Goal: Information Seeking & Learning: Check status

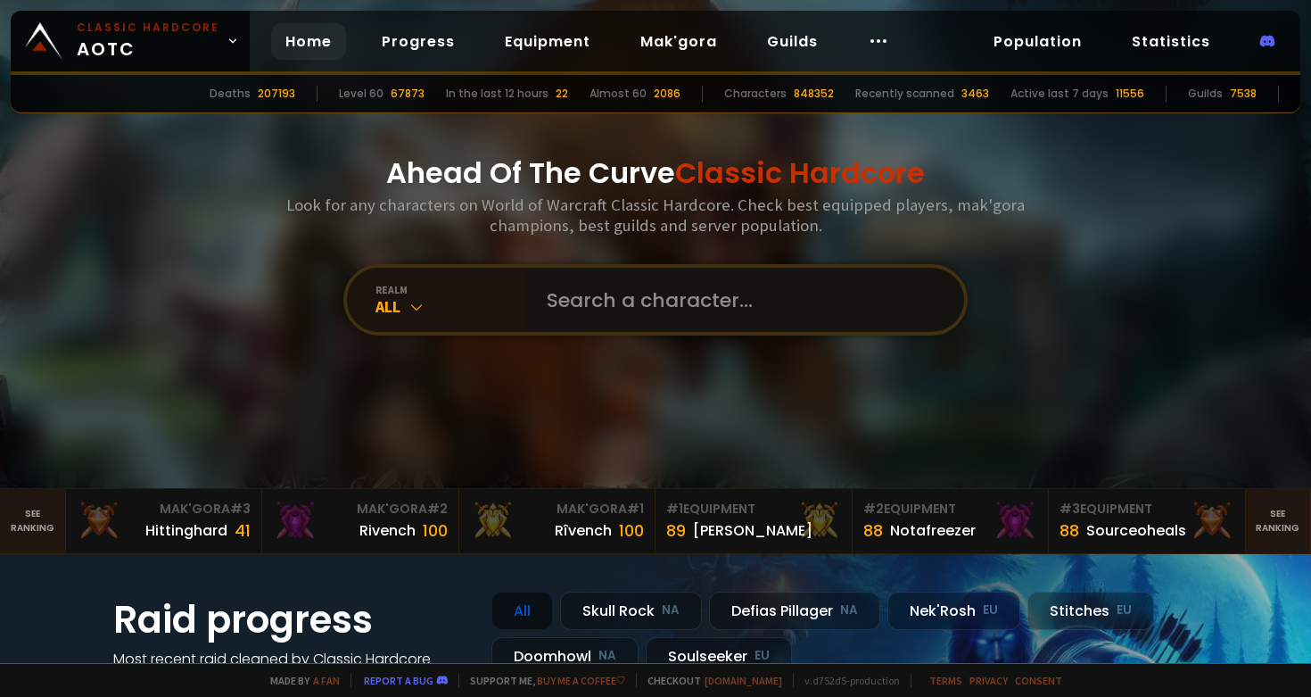
click at [653, 310] on input "text" at bounding box center [739, 300] width 407 height 64
type input "buhguh"
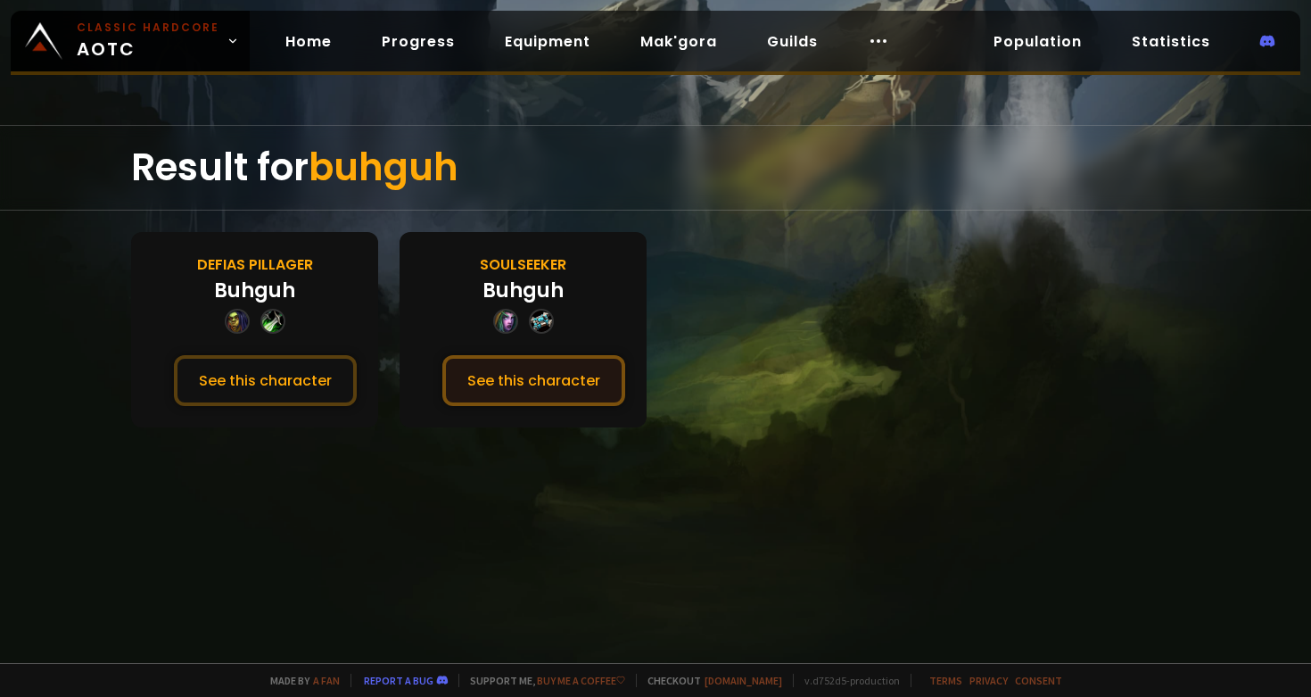
click at [546, 392] on button "See this character" at bounding box center [534, 380] width 183 height 51
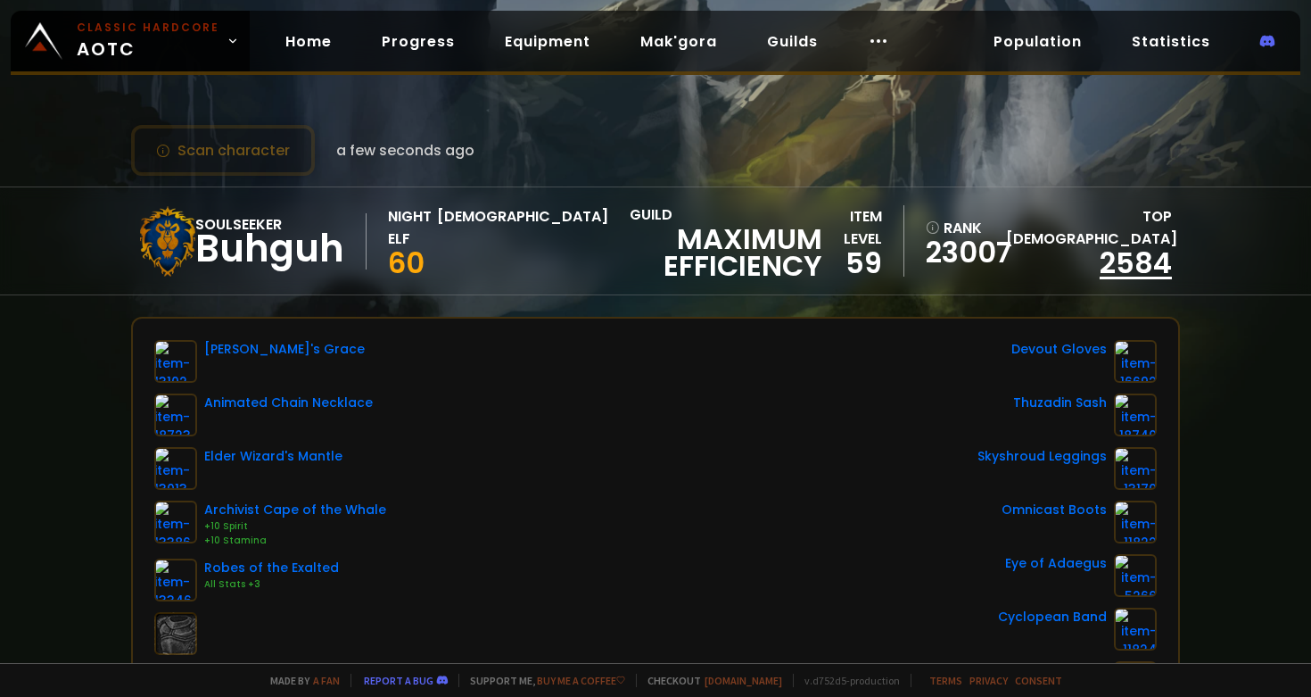
click at [1129, 271] on link "2584" at bounding box center [1136, 263] width 72 height 40
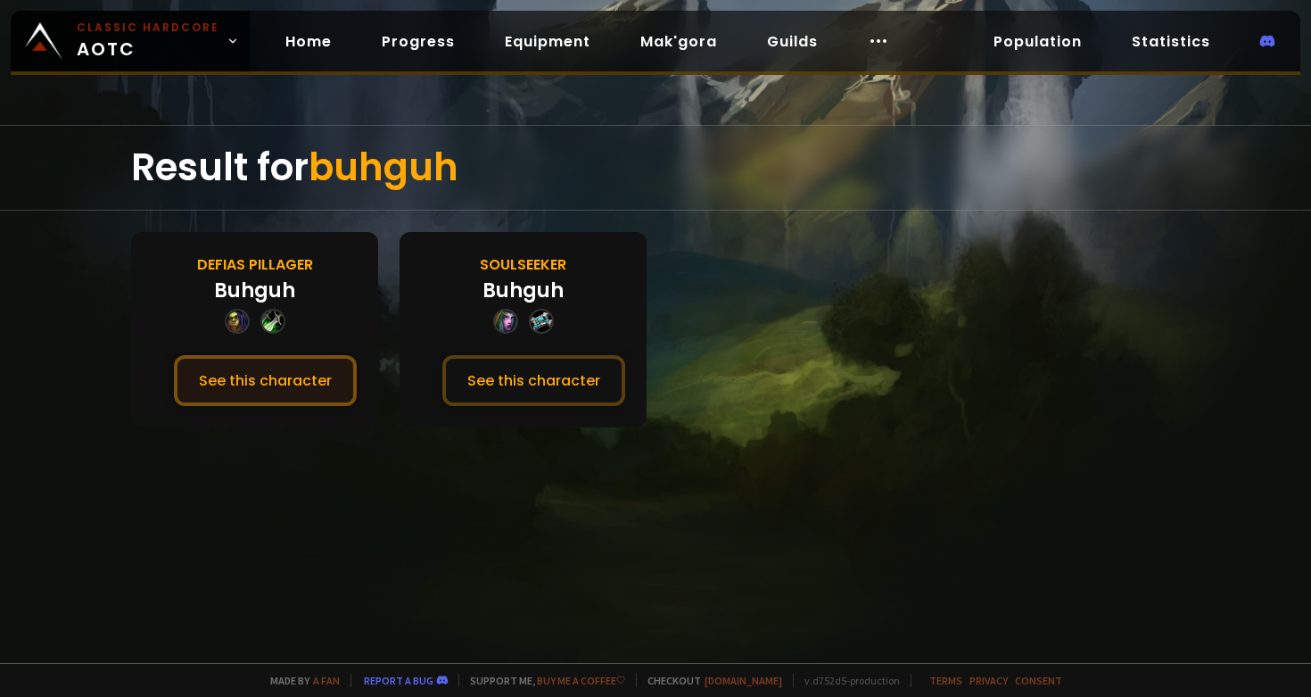
click at [257, 367] on button "See this character" at bounding box center [265, 380] width 183 height 51
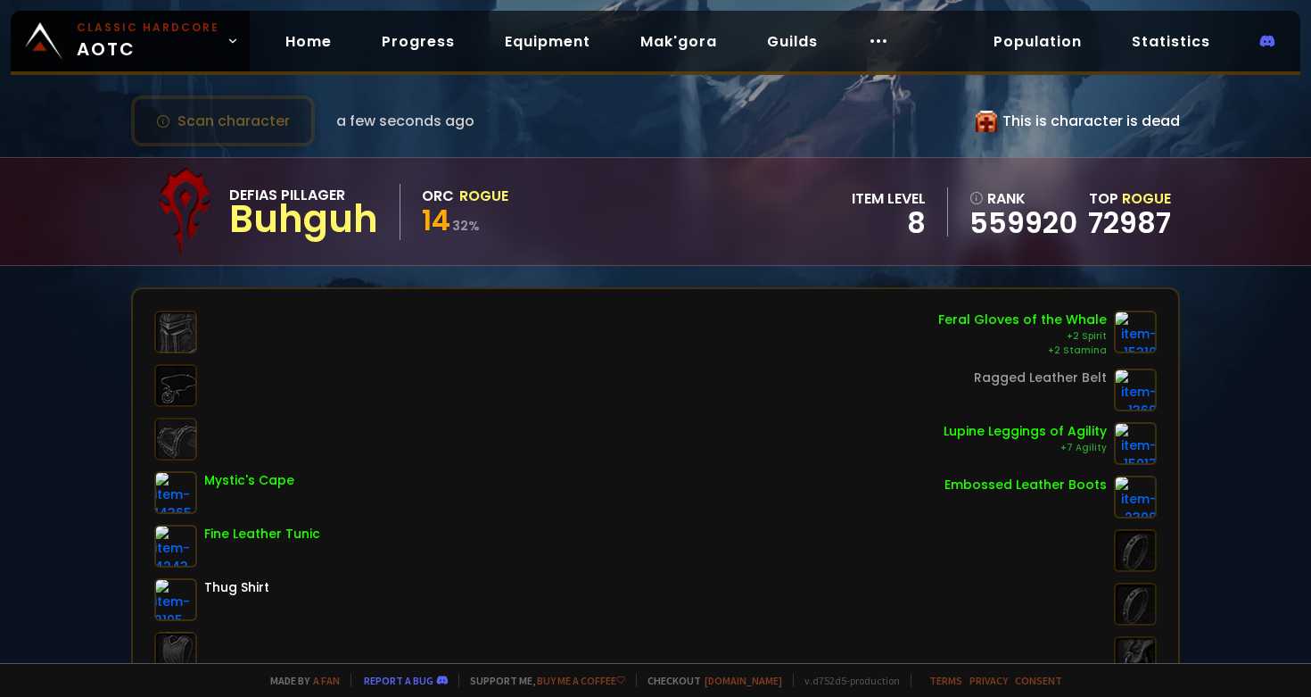
scroll to position [126, 0]
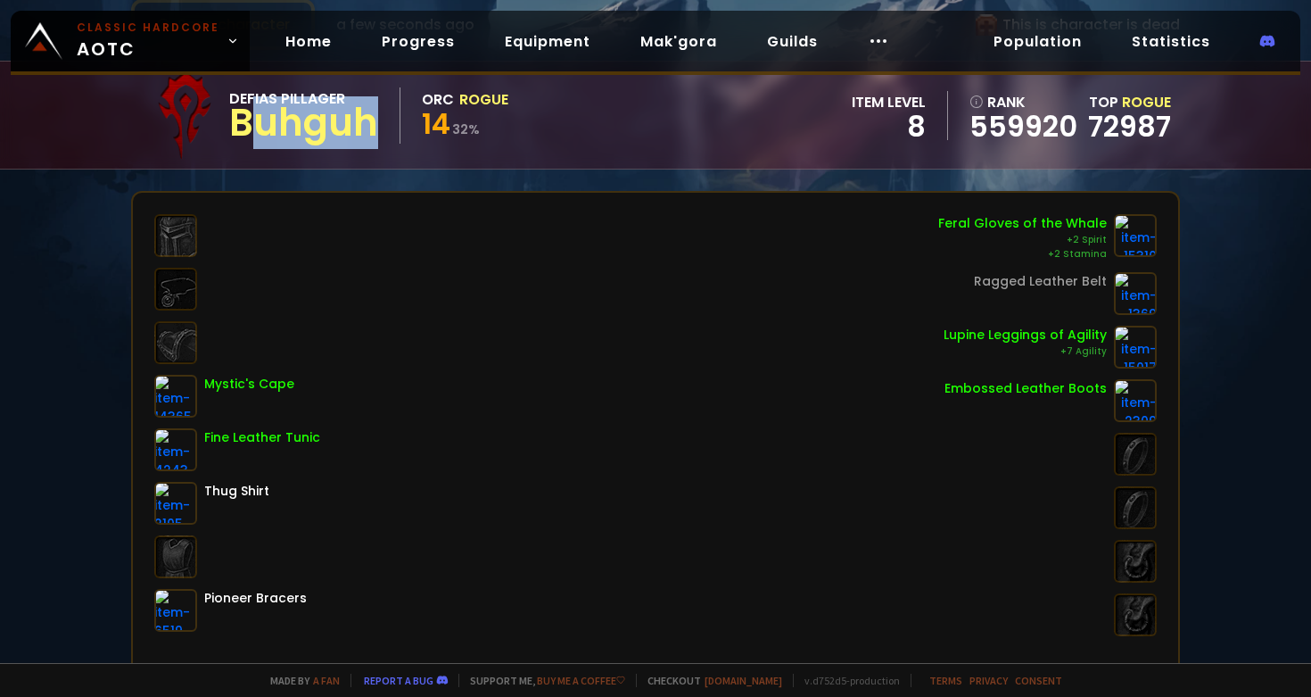
drag, startPoint x: 241, startPoint y: 122, endPoint x: 393, endPoint y: 133, distance: 152.0
click at [393, 133] on div "Defias Pillager Buhguh" at bounding box center [314, 115] width 171 height 56
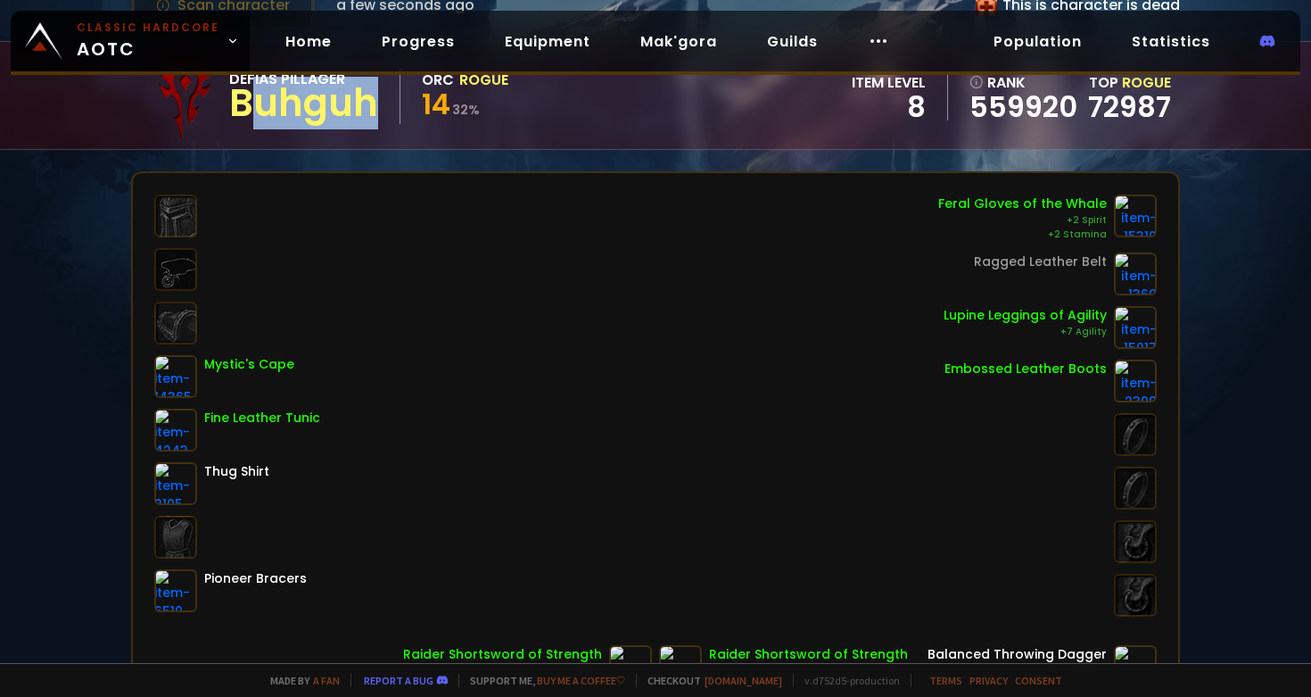
scroll to position [0, 0]
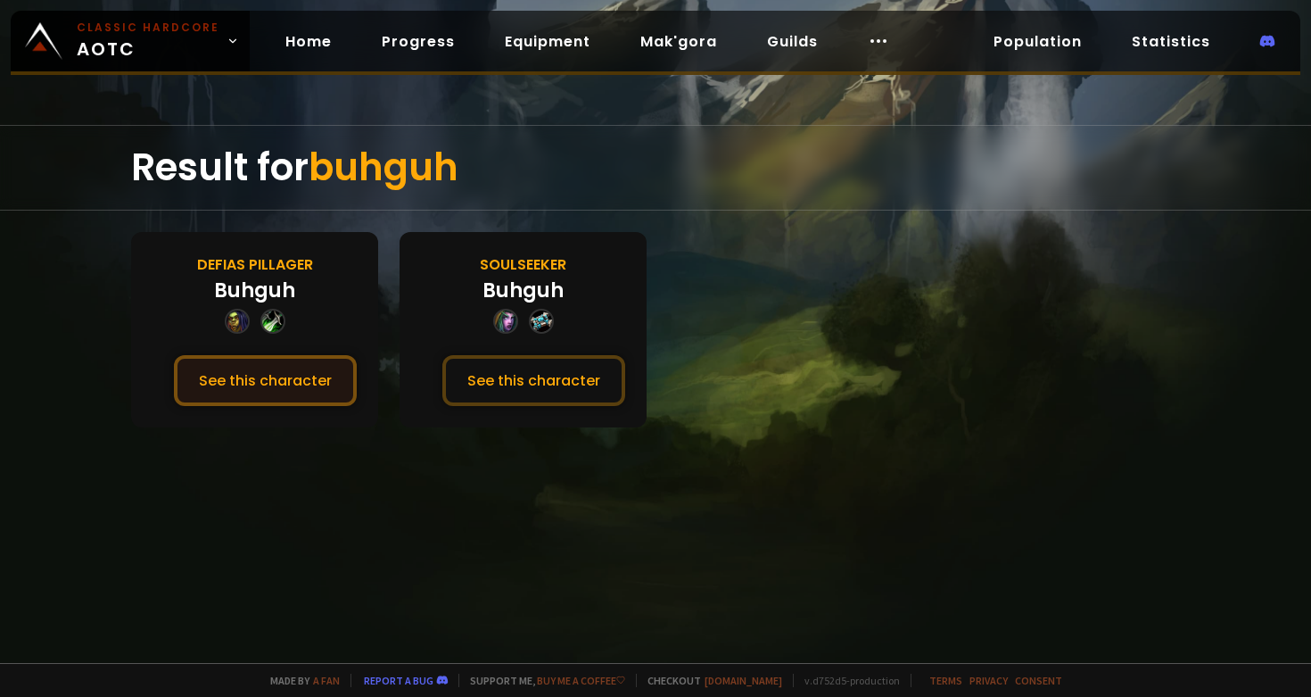
click at [266, 381] on button "See this character" at bounding box center [265, 380] width 183 height 51
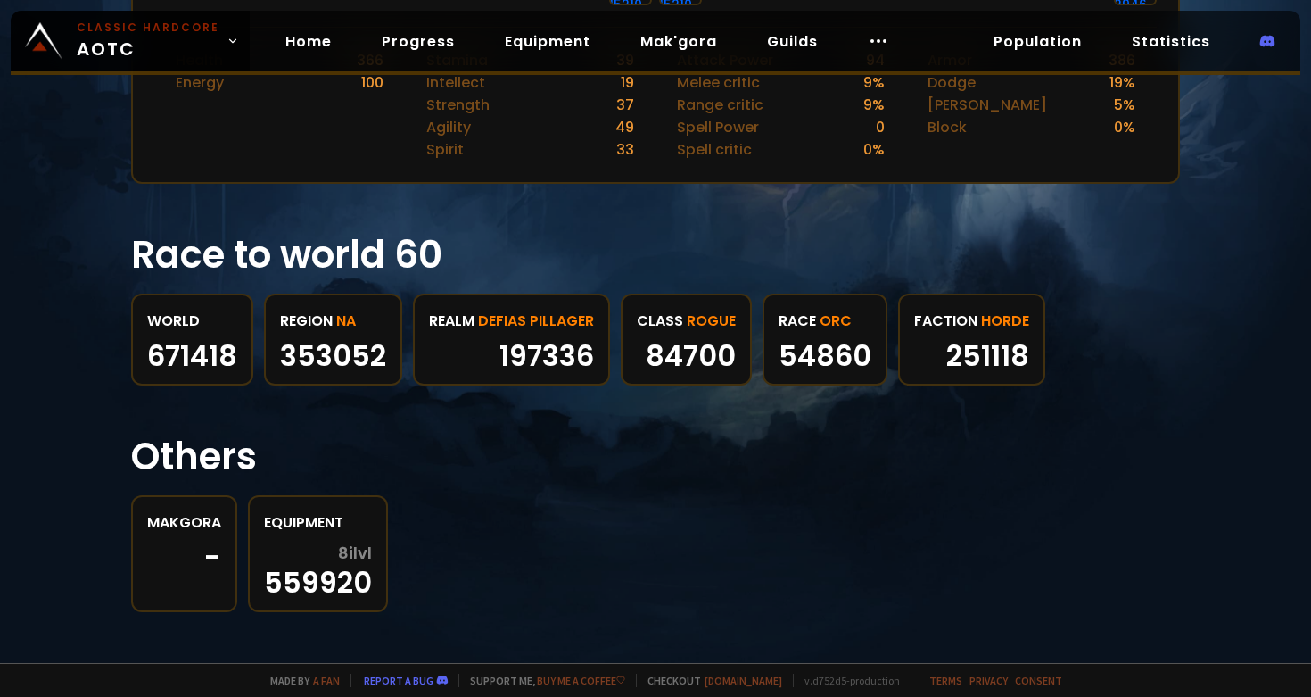
scroll to position [834, 0]
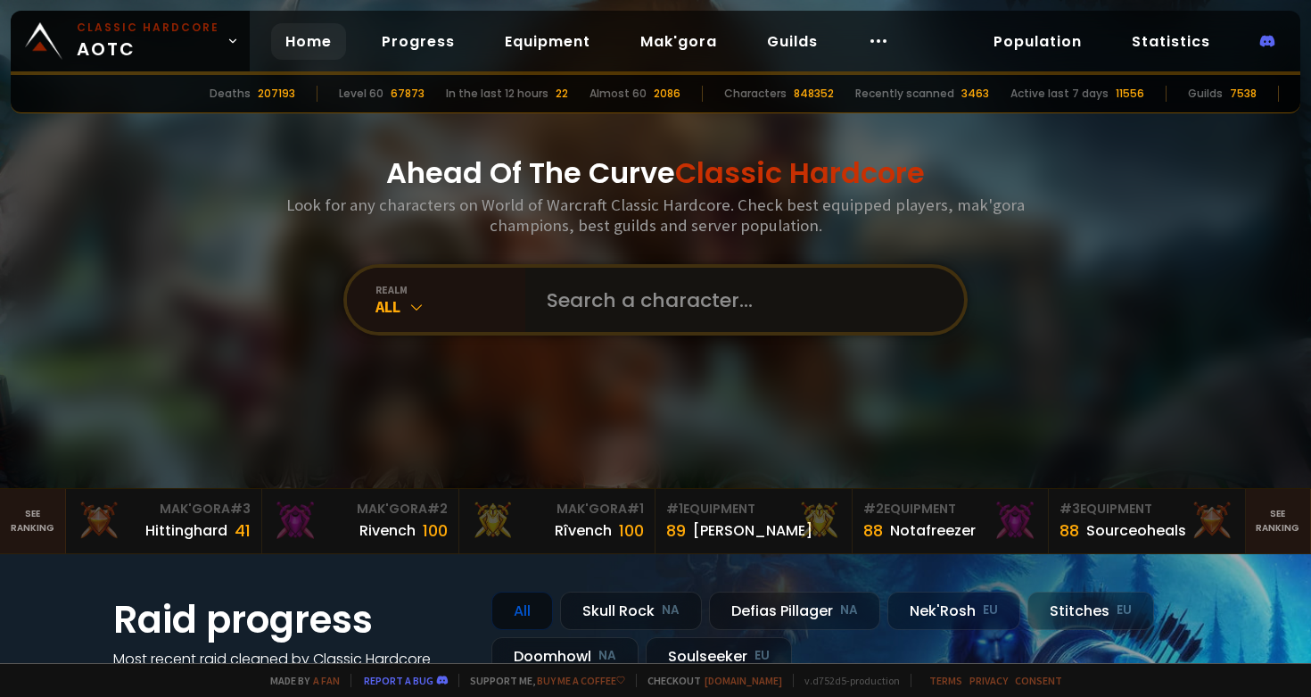
click at [610, 305] on input "text" at bounding box center [739, 300] width 407 height 64
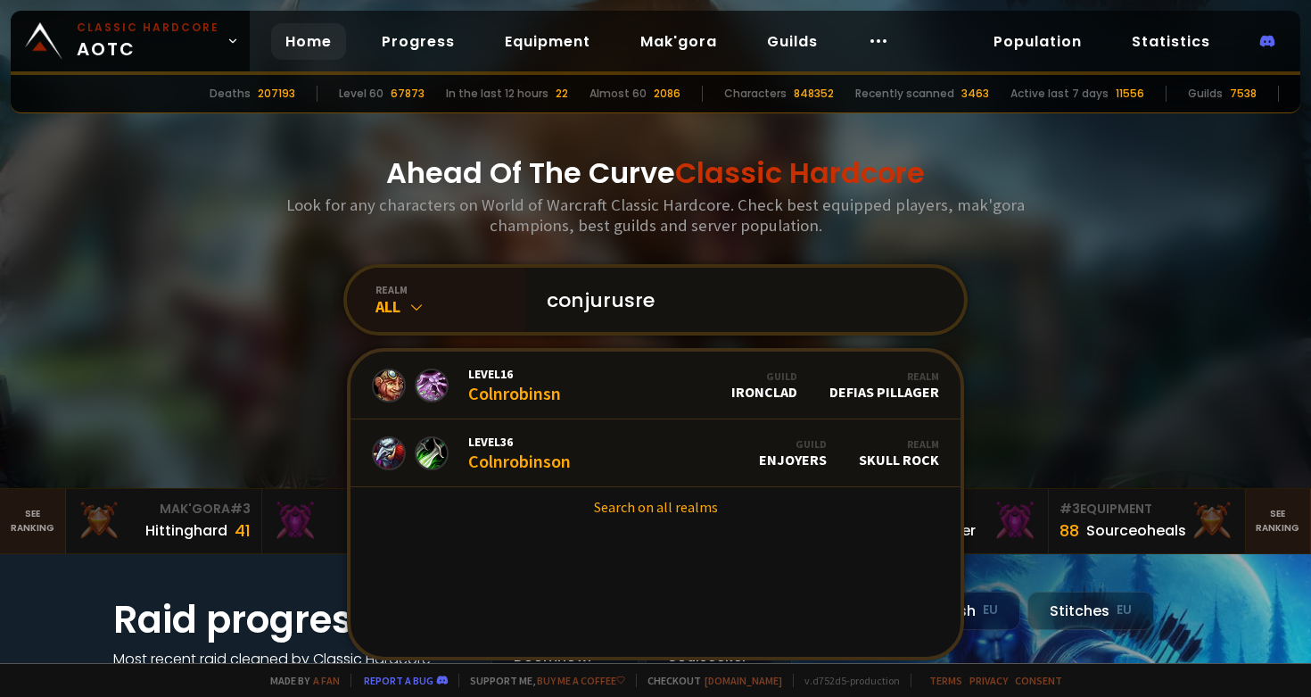
type input "conjurusrex"
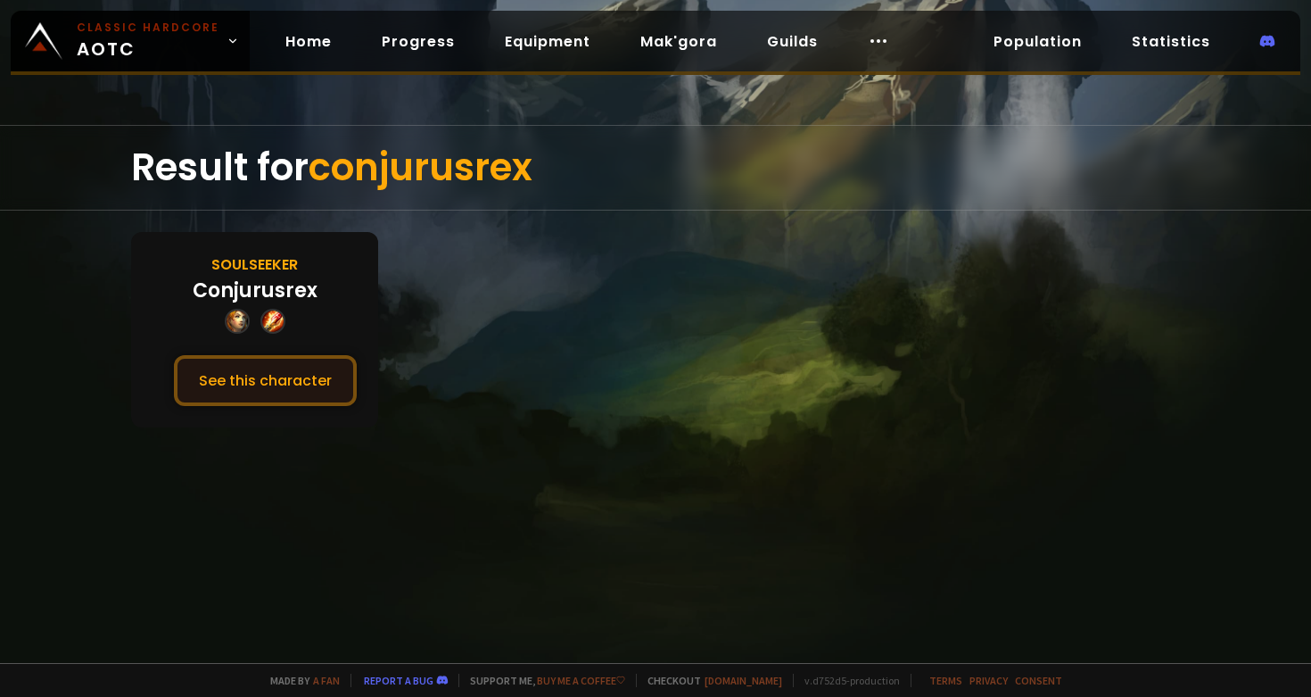
click at [292, 374] on button "See this character" at bounding box center [265, 380] width 183 height 51
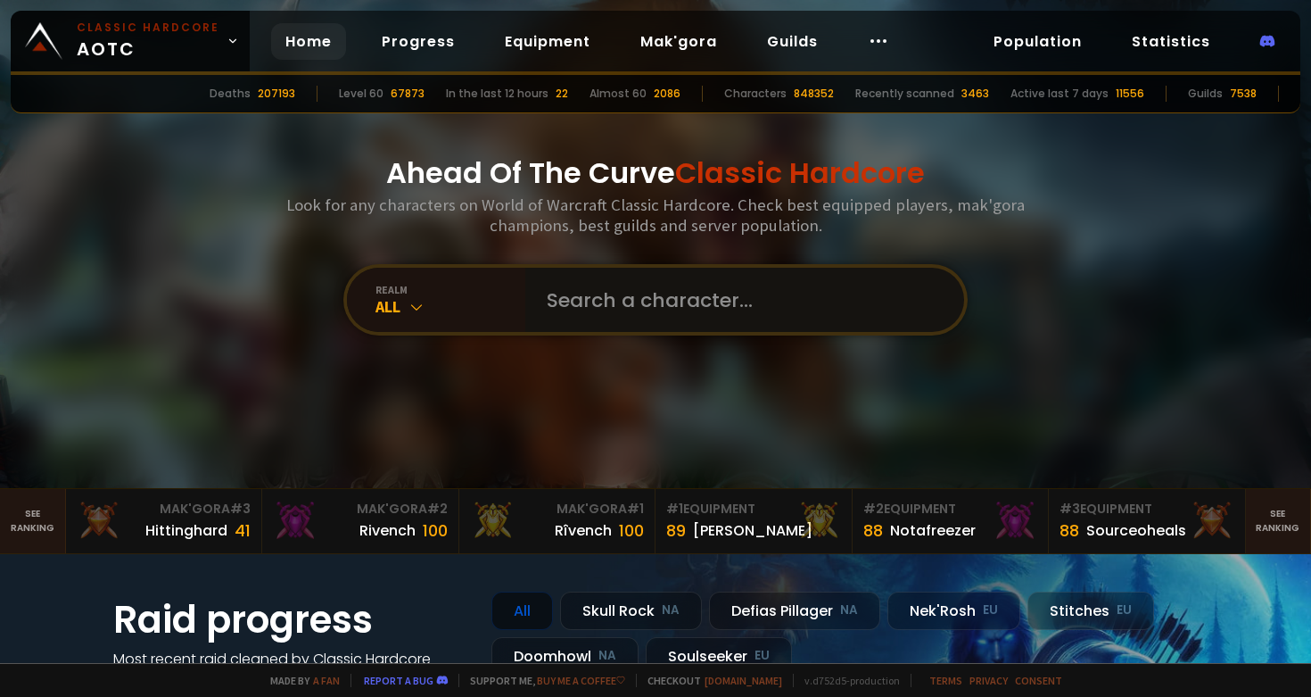
click at [601, 317] on input "text" at bounding box center [739, 300] width 407 height 64
type input "buhguh"
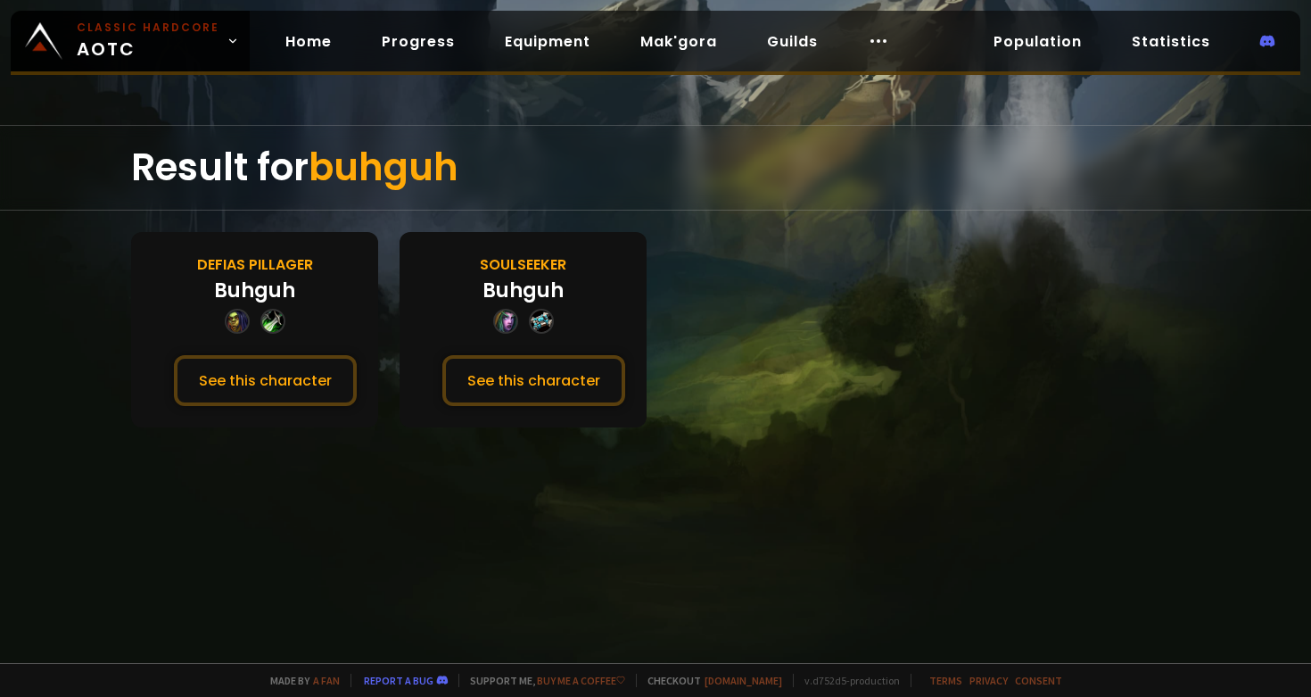
click at [579, 413] on div "Soulseeker Buhguh See this character" at bounding box center [523, 329] width 247 height 195
click at [575, 393] on button "See this character" at bounding box center [534, 380] width 183 height 51
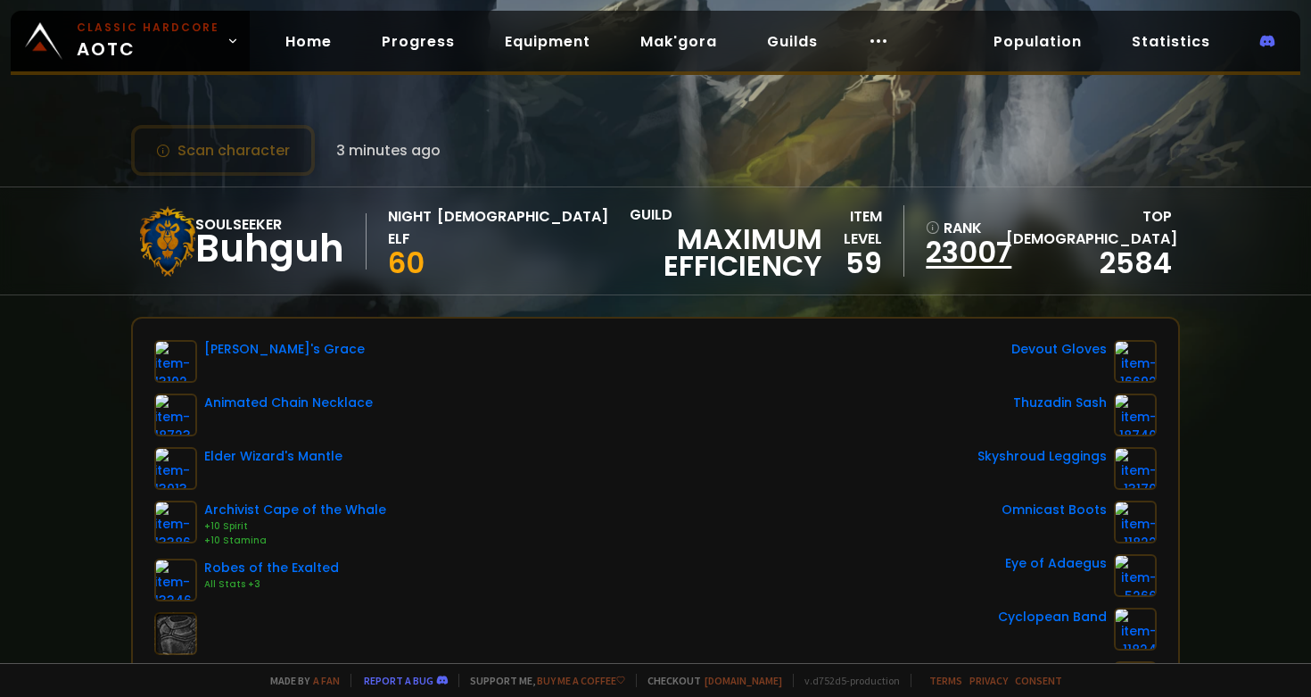
click at [996, 244] on link "23007" at bounding box center [961, 252] width 70 height 27
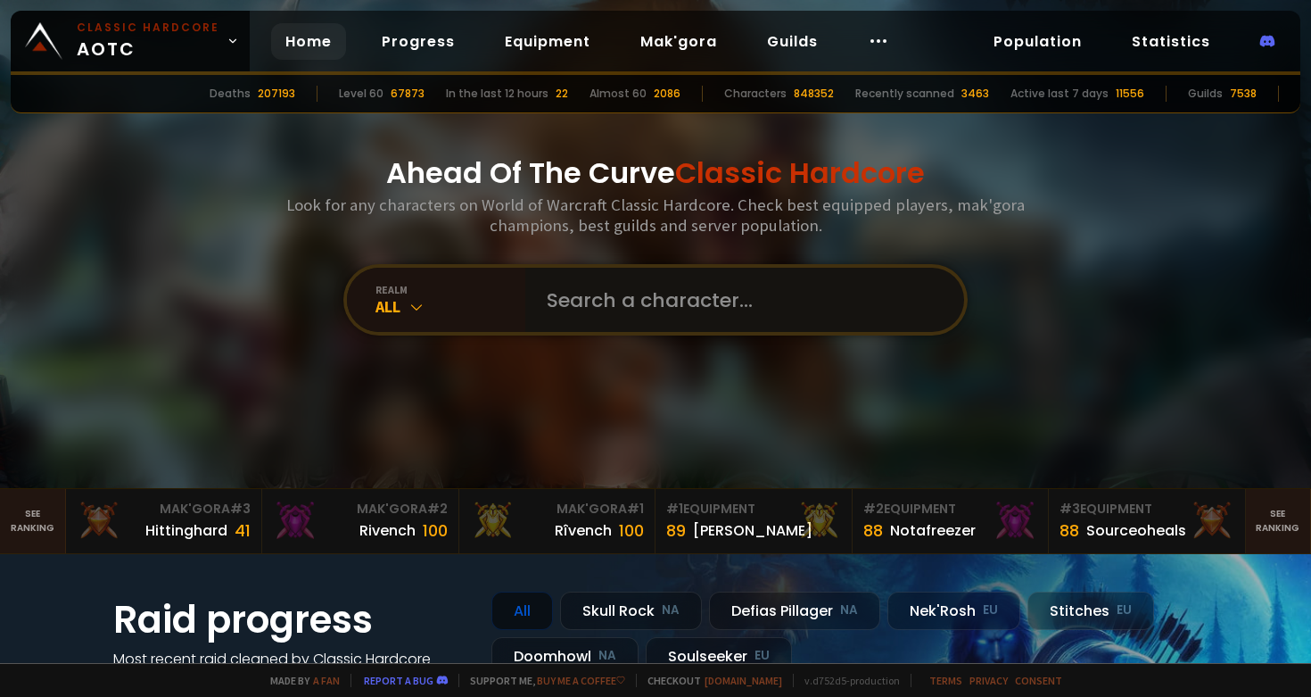
click at [572, 304] on input "text" at bounding box center [739, 300] width 407 height 64
type input "wraithkiller"
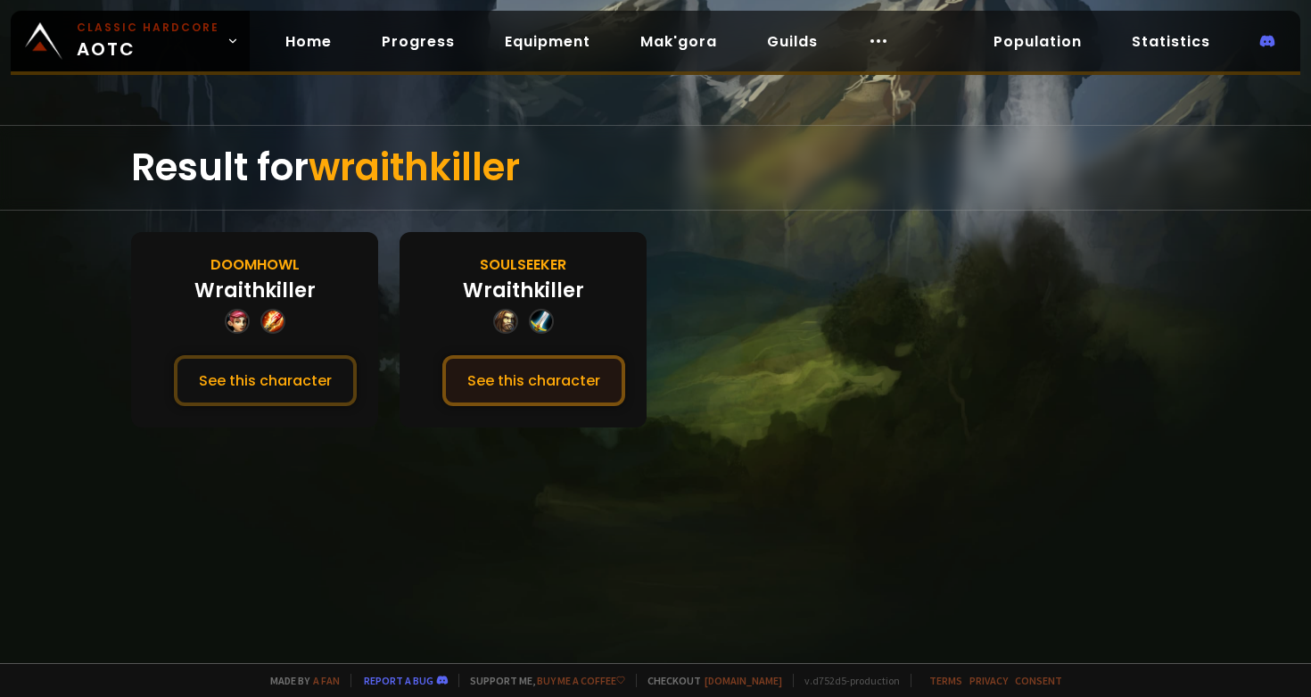
click at [552, 380] on button "See this character" at bounding box center [534, 380] width 183 height 51
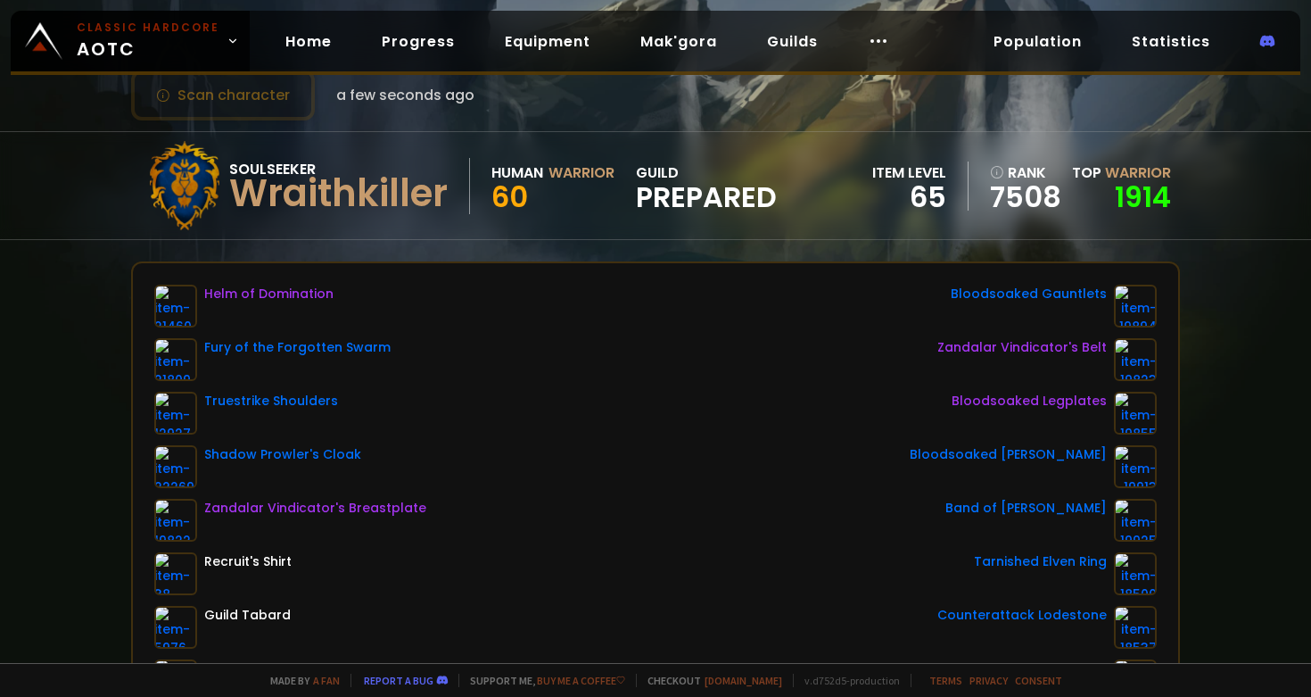
scroll to position [126, 0]
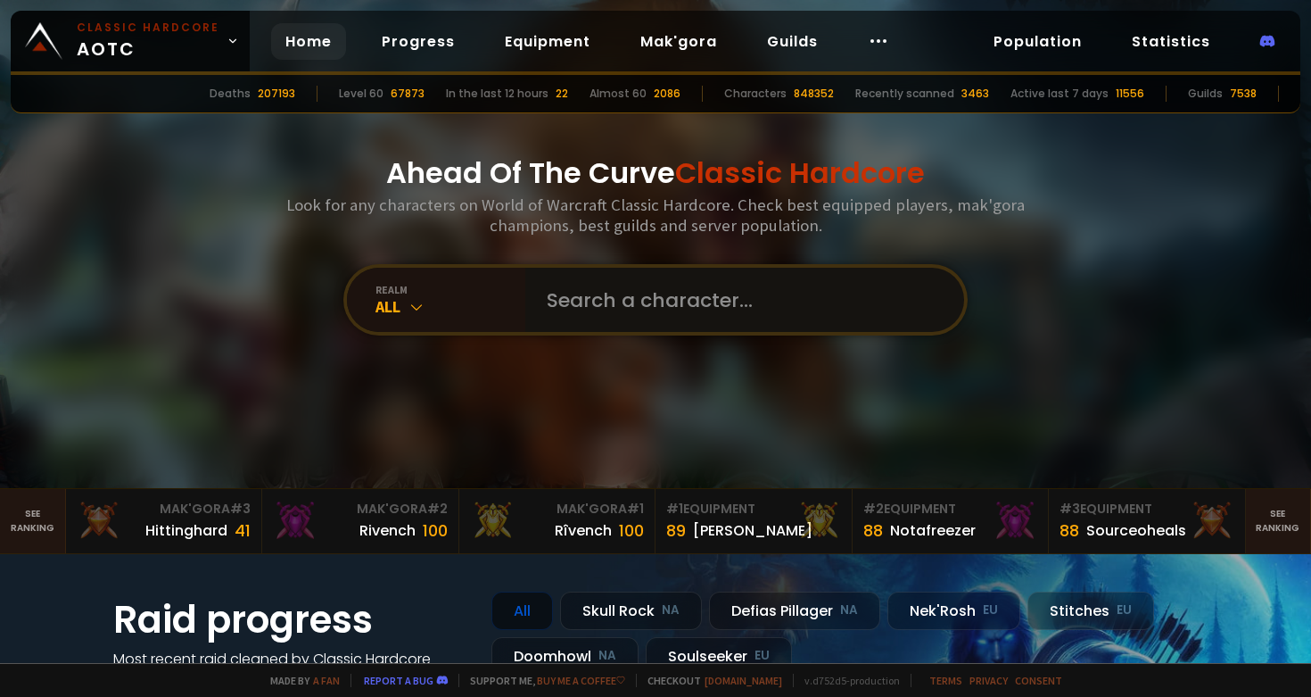
click at [671, 296] on input "text" at bounding box center [739, 300] width 407 height 64
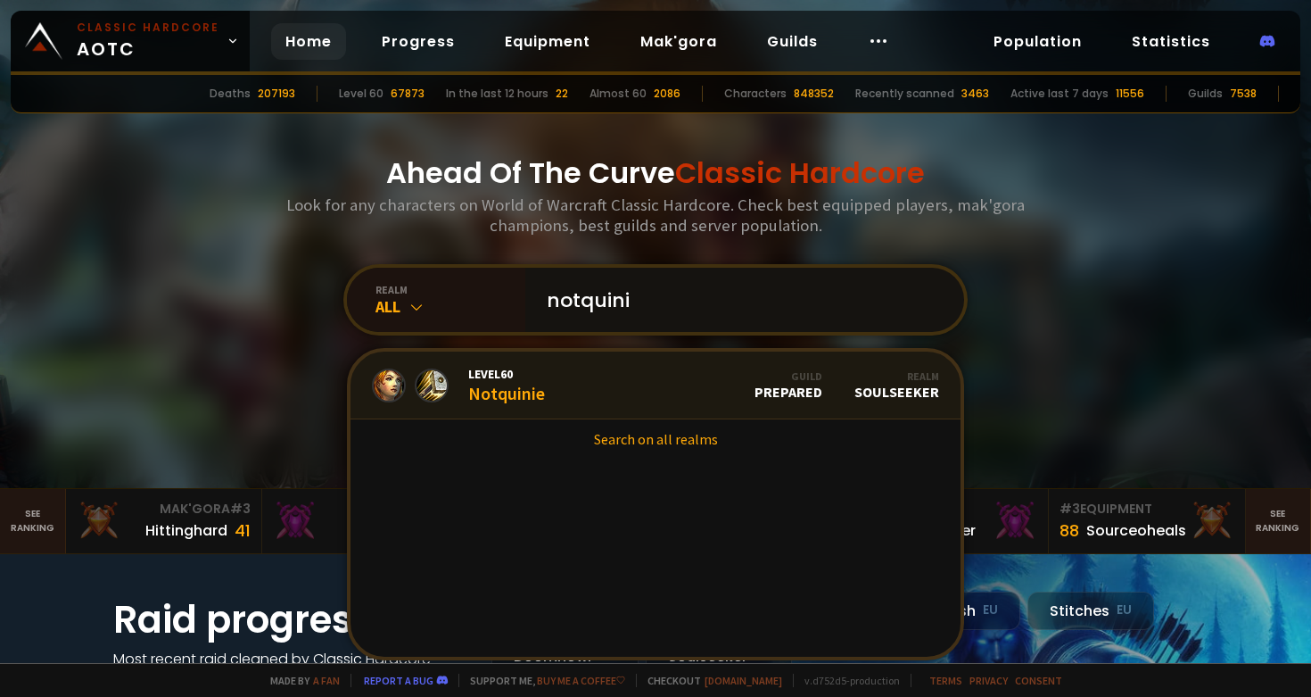
type input "notquini"
click at [671, 389] on link "Level 60 Notquinie Guild Prepared Realm Soulseeker" at bounding box center [656, 386] width 610 height 68
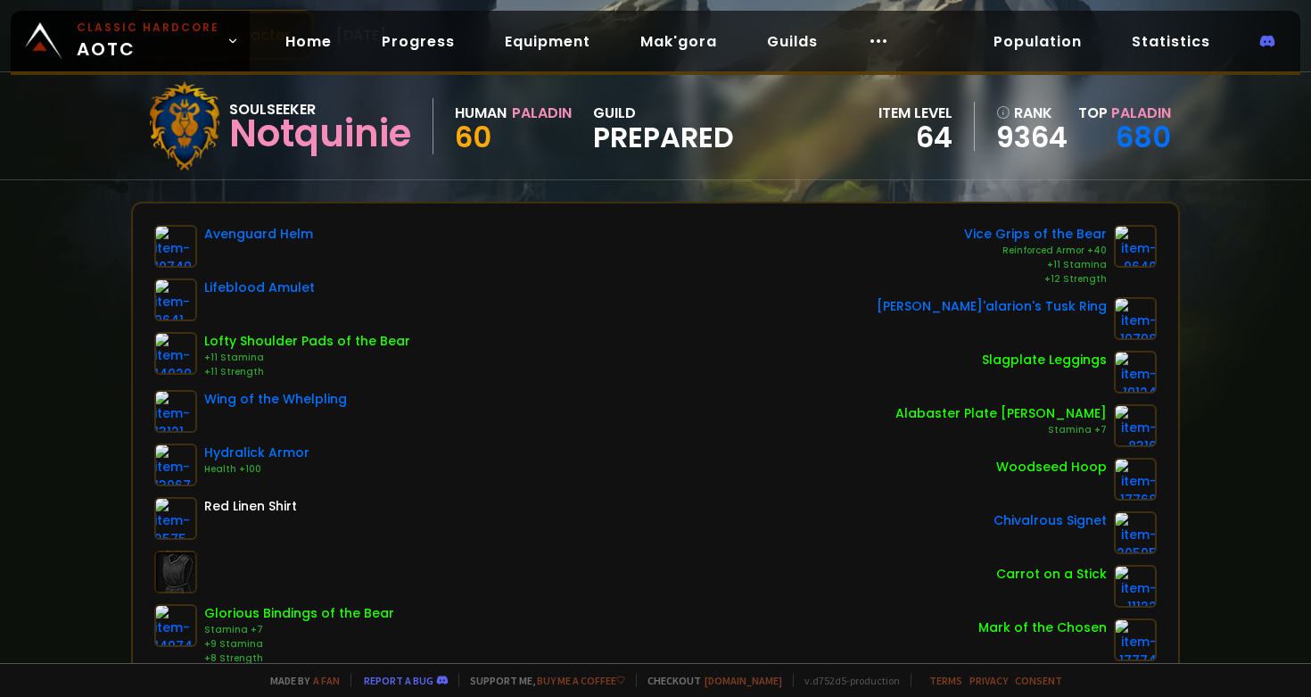
scroll to position [152, 0]
